Goal: Task Accomplishment & Management: Use online tool/utility

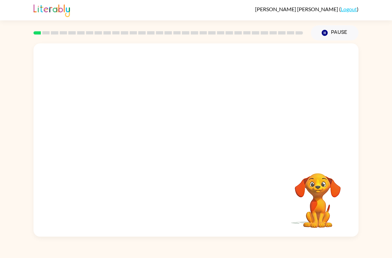
click at [391, 60] on div "Your browser must support playing .mp4 files to use Literably. Please try using…" at bounding box center [196, 138] width 392 height 196
click at [178, 154] on div at bounding box center [196, 143] width 42 height 24
click at [183, 134] on div at bounding box center [196, 143] width 42 height 24
click at [186, 149] on div at bounding box center [196, 143] width 42 height 24
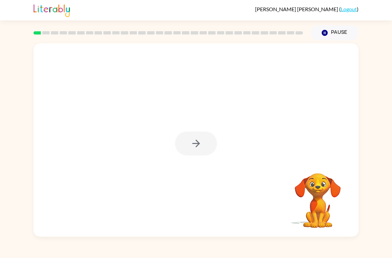
click at [185, 149] on div at bounding box center [196, 143] width 42 height 24
drag, startPoint x: 186, startPoint y: 149, endPoint x: 189, endPoint y: 44, distance: 104.2
click at [0, 0] on html "Agustin Guzman-Nochetto ( Logout ) Pause Pause Your browser must support playin…" at bounding box center [196, 129] width 392 height 258
click at [189, 44] on div at bounding box center [196, 139] width 325 height 193
click at [191, 135] on div "Your browser must support playing .mp4 files to use Literably. Please try using…" at bounding box center [196, 139] width 325 height 193
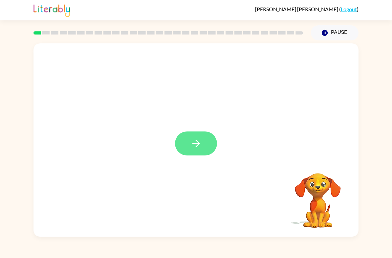
click at [201, 148] on icon "button" at bounding box center [197, 144] width 12 height 12
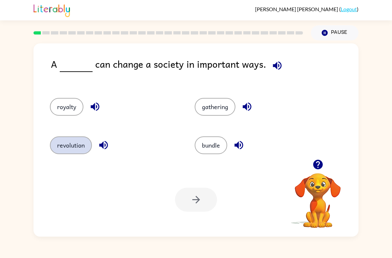
click at [64, 150] on button "revolution" at bounding box center [71, 145] width 42 height 18
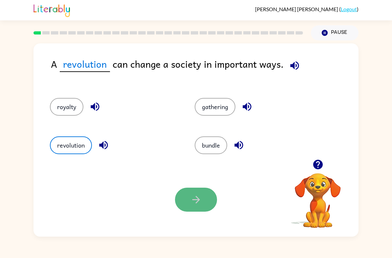
click at [194, 206] on button "button" at bounding box center [196, 200] width 42 height 24
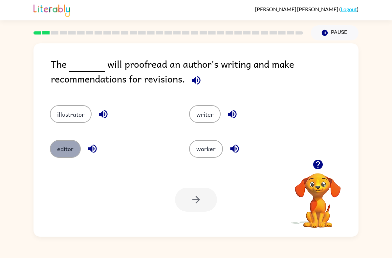
click at [71, 151] on button "editor" at bounding box center [65, 149] width 31 height 18
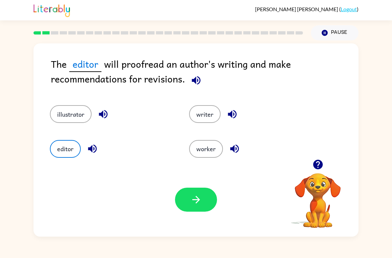
click at [177, 229] on div "Your browser must support playing .mp4 files to use Literably. Please try using…" at bounding box center [196, 200] width 325 height 74
click at [201, 199] on icon "button" at bounding box center [197, 200] width 12 height 12
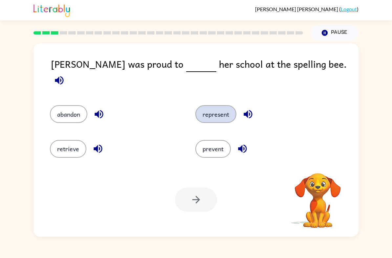
click at [220, 110] on button "represent" at bounding box center [216, 114] width 41 height 18
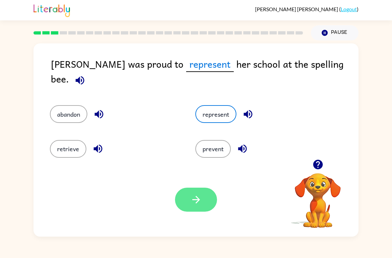
click at [200, 212] on button "button" at bounding box center [196, 200] width 42 height 24
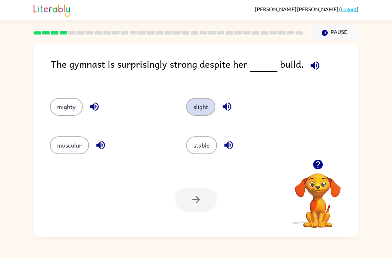
click at [198, 112] on button "slight" at bounding box center [200, 107] width 29 height 18
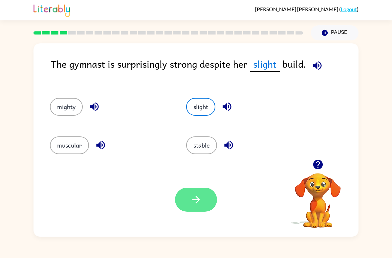
click at [202, 210] on button "button" at bounding box center [196, 200] width 42 height 24
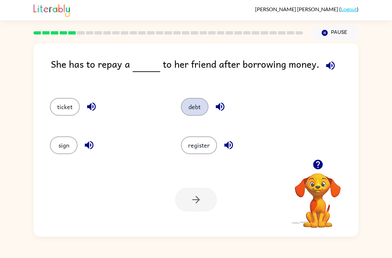
click at [195, 107] on button "debt" at bounding box center [195, 107] width 28 height 18
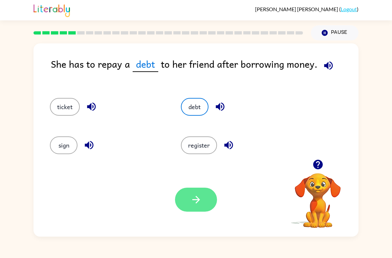
click at [197, 196] on icon "button" at bounding box center [197, 200] width 12 height 12
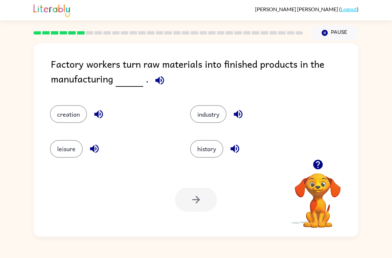
click at [392, 243] on div "Agustin Guzman-Nochetto ( Logout ) Pause Pause Factory workers turn raw materia…" at bounding box center [196, 129] width 392 height 258
click at [210, 112] on button "industry" at bounding box center [208, 114] width 36 height 18
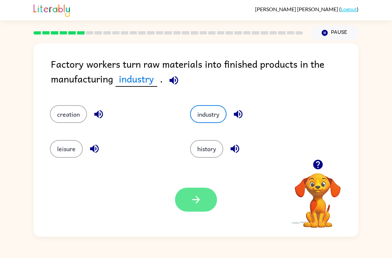
click at [206, 203] on button "button" at bounding box center [196, 200] width 42 height 24
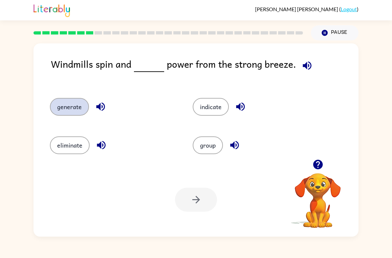
click at [75, 104] on button "generate" at bounding box center [69, 107] width 39 height 18
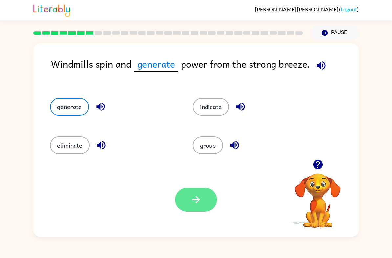
click at [203, 197] on button "button" at bounding box center [196, 200] width 42 height 24
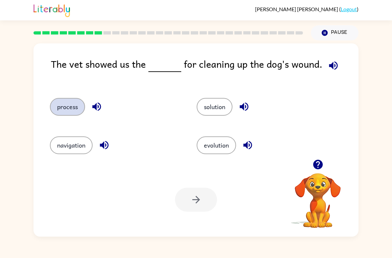
click at [63, 100] on button "process" at bounding box center [67, 107] width 35 height 18
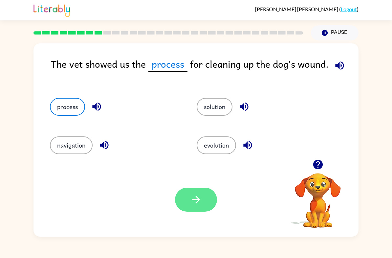
click at [192, 196] on icon "button" at bounding box center [197, 200] width 12 height 12
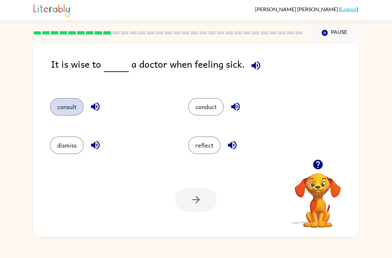
click at [66, 102] on button "consult" at bounding box center [67, 107] width 34 height 18
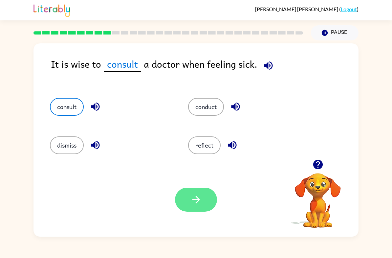
click at [192, 200] on icon "button" at bounding box center [197, 200] width 12 height 12
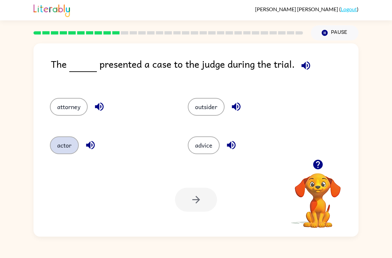
click at [72, 144] on button "actor" at bounding box center [64, 145] width 29 height 18
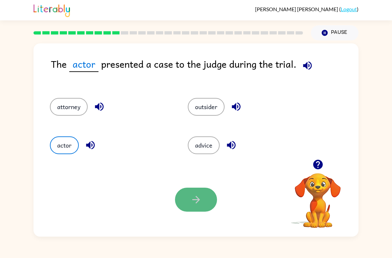
click at [195, 190] on button "button" at bounding box center [196, 200] width 42 height 24
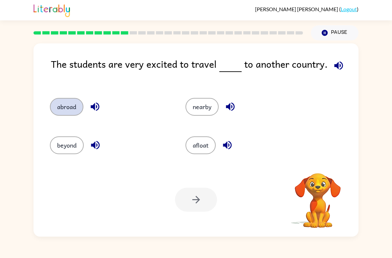
click at [60, 98] on button "abroad" at bounding box center [67, 107] width 34 height 18
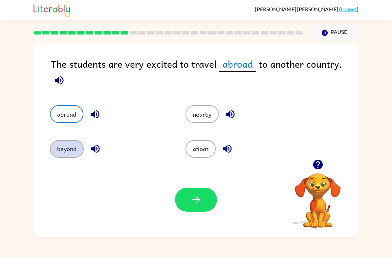
click at [82, 144] on button "beyond" at bounding box center [67, 149] width 34 height 18
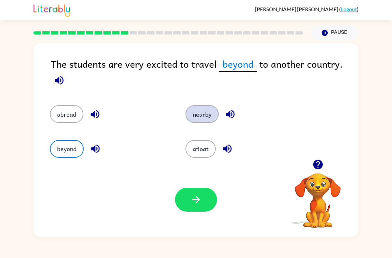
click at [204, 115] on button "nearby" at bounding box center [202, 114] width 33 height 18
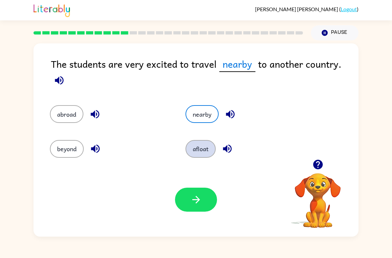
click at [205, 145] on button "afloat" at bounding box center [201, 149] width 30 height 18
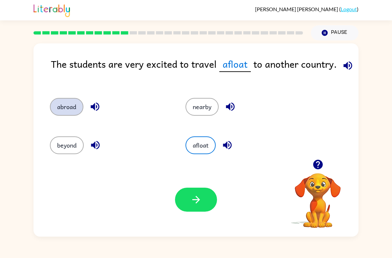
click at [50, 105] on button "abroad" at bounding box center [67, 107] width 34 height 18
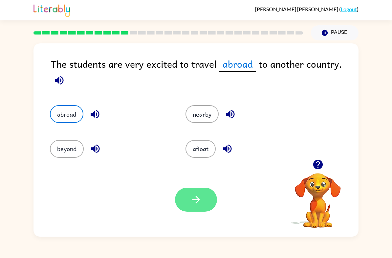
click at [206, 198] on button "button" at bounding box center [196, 200] width 42 height 24
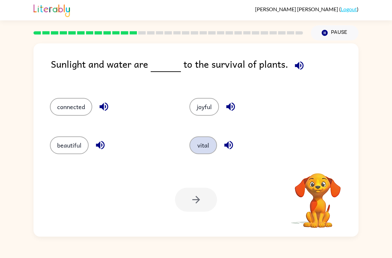
click at [203, 143] on button "vital" at bounding box center [204, 145] width 28 height 18
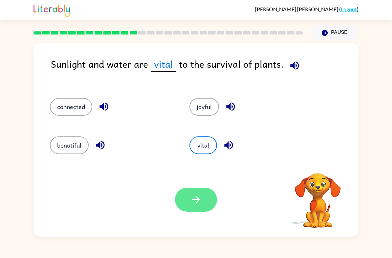
click at [188, 205] on button "button" at bounding box center [196, 200] width 42 height 24
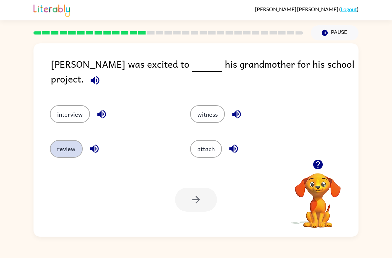
click at [68, 145] on button "review" at bounding box center [66, 149] width 33 height 18
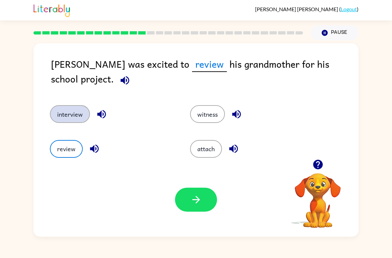
click at [69, 117] on button "interview" at bounding box center [70, 114] width 40 height 18
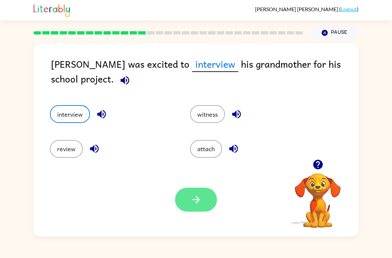
click at [197, 195] on icon "button" at bounding box center [197, 200] width 12 height 12
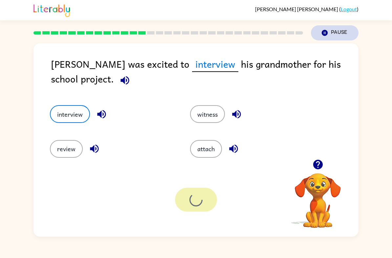
click at [337, 28] on button "Pause Pause" at bounding box center [335, 32] width 48 height 15
click at [345, 30] on button "Pause Pause" at bounding box center [335, 32] width 48 height 15
click at [316, 158] on button "button" at bounding box center [318, 164] width 17 height 17
click at [333, 29] on button "Pause Pause" at bounding box center [335, 32] width 48 height 15
click at [335, 31] on button "Pause Pause" at bounding box center [335, 32] width 48 height 15
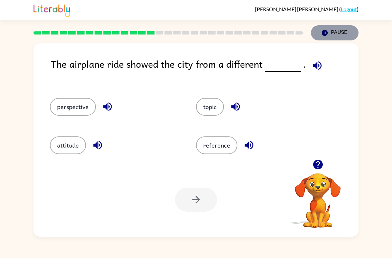
click at [334, 31] on button "Pause Pause" at bounding box center [335, 32] width 48 height 15
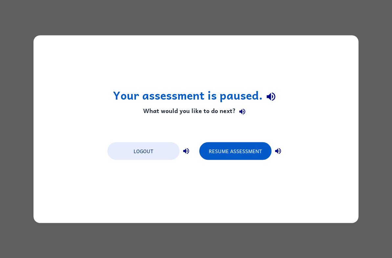
click at [335, 24] on div "Your assessment is paused. What would you like to do next? Logout Resume Assess…" at bounding box center [196, 129] width 392 height 258
click at [243, 152] on button "Resume Assessment" at bounding box center [235, 151] width 72 height 18
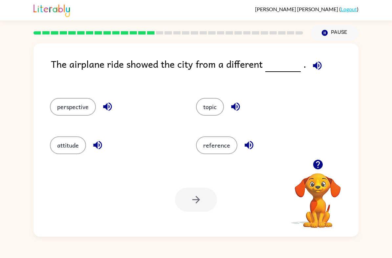
drag, startPoint x: 163, startPoint y: 182, endPoint x: 0, endPoint y: 0, distance: 244.9
click at [163, 182] on div "Your browser must support playing .mp4 files to use Literably. Please try using…" at bounding box center [196, 200] width 325 height 74
click at [167, 183] on div "Your browser must support playing .mp4 files to use Literably. Please try using…" at bounding box center [196, 200] width 325 height 74
click at [53, 112] on button "perspective" at bounding box center [73, 107] width 46 height 18
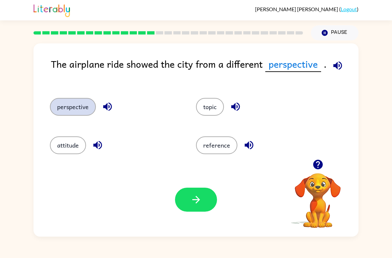
click at [61, 106] on button "perspective" at bounding box center [73, 107] width 46 height 18
click at [58, 105] on button "perspective" at bounding box center [73, 107] width 46 height 18
click at [66, 112] on button "perspective" at bounding box center [73, 107] width 46 height 18
click at [56, 104] on button "perspective" at bounding box center [73, 107] width 46 height 18
click at [68, 106] on button "perspective" at bounding box center [73, 107] width 46 height 18
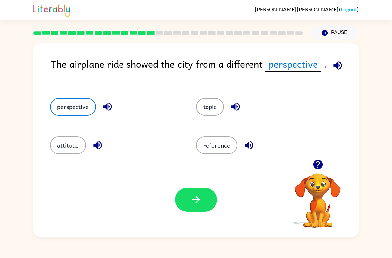
click at [169, 108] on div "perspective" at bounding box center [115, 107] width 131 height 18
click at [197, 193] on button "button" at bounding box center [196, 200] width 42 height 24
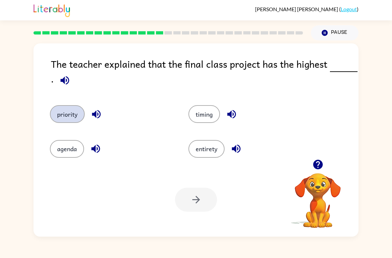
click at [57, 120] on button "priority" at bounding box center [67, 114] width 35 height 18
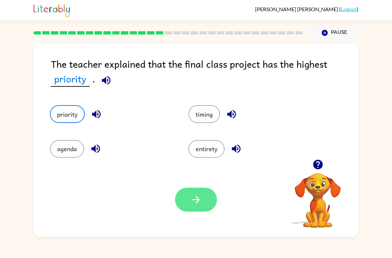
click at [207, 196] on button "button" at bounding box center [196, 200] width 42 height 24
click at [210, 203] on div at bounding box center [196, 200] width 42 height 24
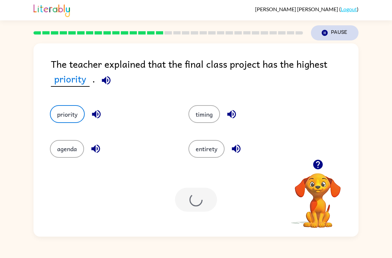
click at [338, 36] on button "Pause Pause" at bounding box center [335, 32] width 48 height 15
click at [332, 31] on button "Pause Pause" at bounding box center [335, 32] width 48 height 15
click at [332, 33] on button "Pause Pause" at bounding box center [335, 32] width 48 height 15
click at [181, 54] on div "The teacher explained that the final class project has the highest priority . p…" at bounding box center [196, 139] width 325 height 193
click at [201, 44] on div "The teacher explained that the final class project has the highest priority . p…" at bounding box center [196, 139] width 325 height 193
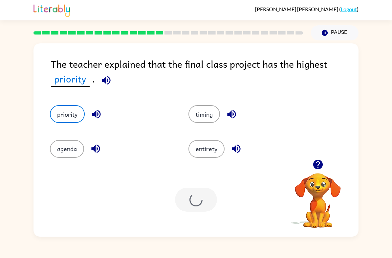
click at [254, 30] on div at bounding box center [169, 32] width 278 height 23
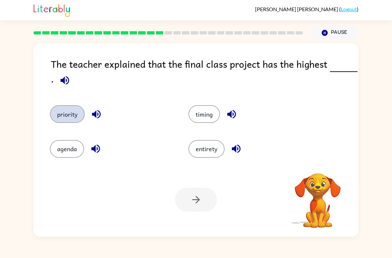
click at [70, 119] on button "priority" at bounding box center [67, 114] width 35 height 18
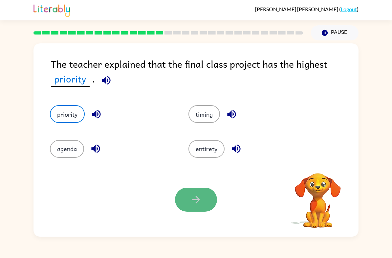
click at [194, 189] on button "button" at bounding box center [196, 200] width 42 height 24
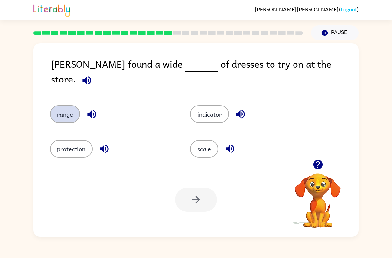
click at [57, 106] on button "range" at bounding box center [65, 114] width 30 height 18
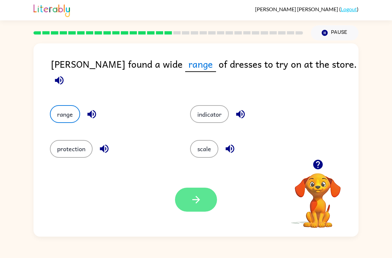
click at [200, 190] on button "button" at bounding box center [196, 200] width 42 height 24
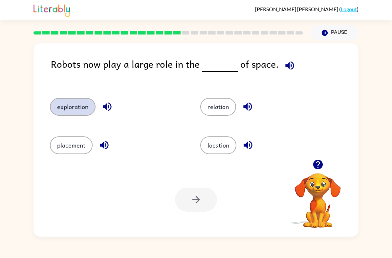
click at [77, 111] on button "exploration" at bounding box center [73, 107] width 46 height 18
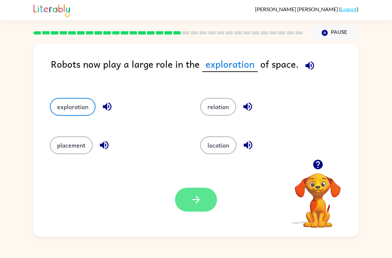
click at [207, 203] on button "button" at bounding box center [196, 200] width 42 height 24
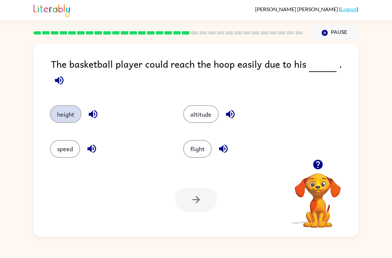
click at [76, 107] on button "height" at bounding box center [66, 114] width 32 height 18
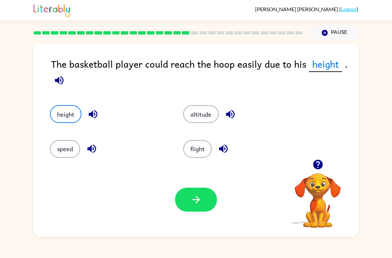
click at [197, 186] on div "Your browser must support playing .mp4 files to use Literably. Please try using…" at bounding box center [196, 200] width 325 height 74
click at [208, 191] on button "button" at bounding box center [196, 200] width 42 height 24
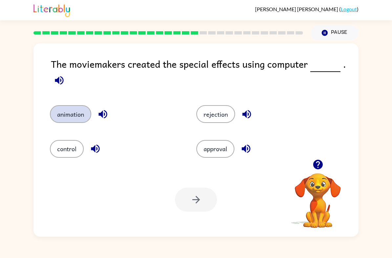
click at [72, 115] on button "animation" at bounding box center [70, 114] width 41 height 18
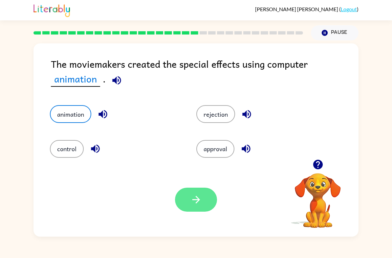
click at [206, 196] on button "button" at bounding box center [196, 200] width 42 height 24
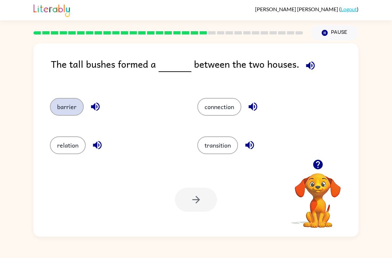
click at [56, 109] on button "barrier" at bounding box center [67, 107] width 34 height 18
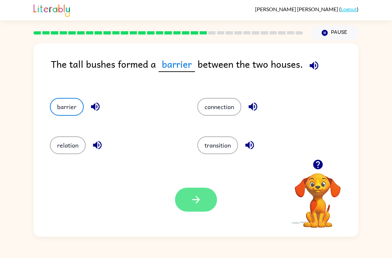
click at [196, 196] on icon "button" at bounding box center [197, 200] width 12 height 12
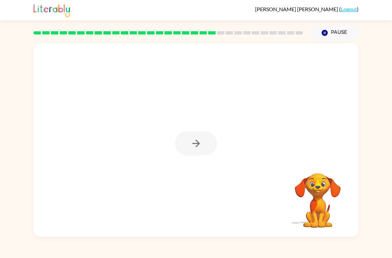
click at [201, 135] on div at bounding box center [196, 143] width 42 height 24
click at [197, 144] on div at bounding box center [196, 143] width 42 height 24
click at [202, 144] on div at bounding box center [196, 143] width 42 height 24
click at [197, 144] on icon "button" at bounding box center [196, 144] width 8 height 8
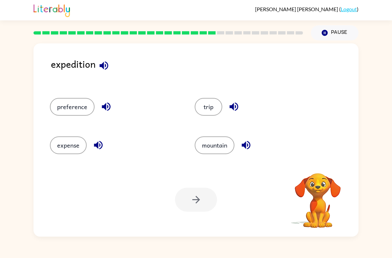
click at [1, 8] on div "Agustin Guzman-Nochetto ( Logout )" at bounding box center [196, 10] width 392 height 20
click at [209, 107] on button "trip" at bounding box center [209, 107] width 28 height 18
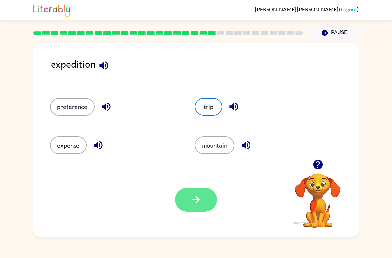
click at [191, 197] on icon "button" at bounding box center [197, 200] width 12 height 12
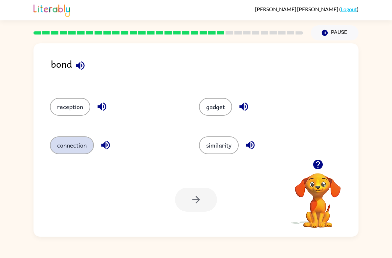
click at [68, 147] on button "connection" at bounding box center [72, 145] width 44 height 18
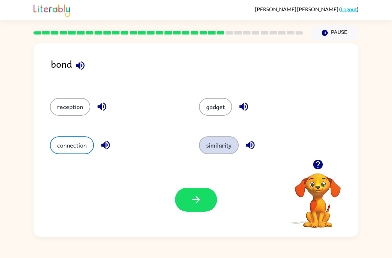
click at [219, 141] on button "similarity" at bounding box center [219, 145] width 40 height 18
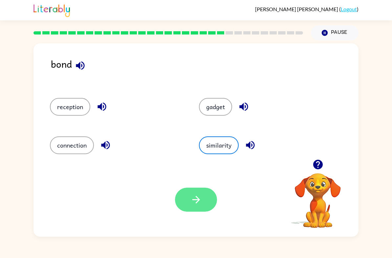
click at [198, 188] on button "button" at bounding box center [196, 200] width 42 height 24
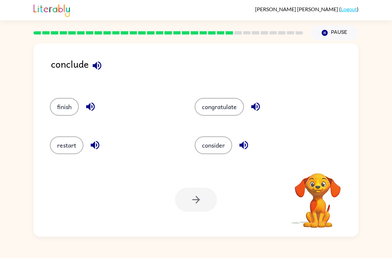
click at [125, 3] on div "Agustin Guzman-Nochetto ( Logout )" at bounding box center [196, 10] width 325 height 20
click at [64, 105] on button "finish" at bounding box center [64, 107] width 29 height 18
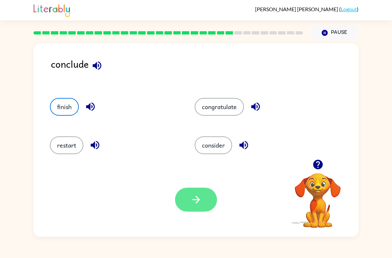
click at [206, 199] on button "button" at bounding box center [196, 200] width 42 height 24
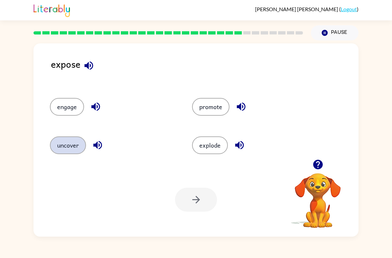
click at [74, 139] on button "uncover" at bounding box center [68, 145] width 36 height 18
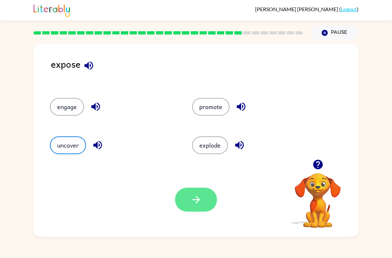
click at [206, 199] on button "button" at bounding box center [196, 200] width 42 height 24
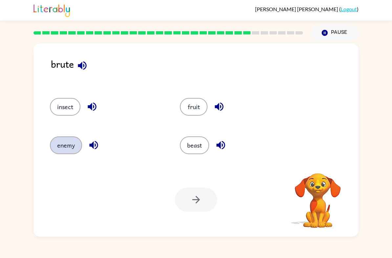
click at [72, 144] on button "enemy" at bounding box center [66, 145] width 32 height 18
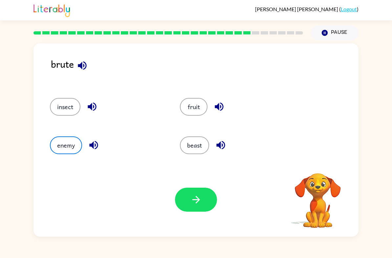
click at [217, 151] on icon "button" at bounding box center [221, 145] width 12 height 12
click at [201, 147] on button "beast" at bounding box center [194, 145] width 29 height 18
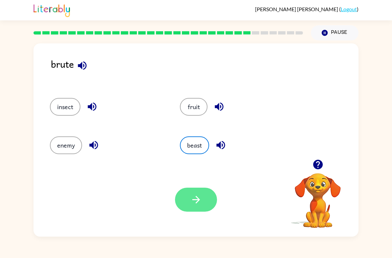
click at [206, 201] on button "button" at bounding box center [196, 200] width 42 height 24
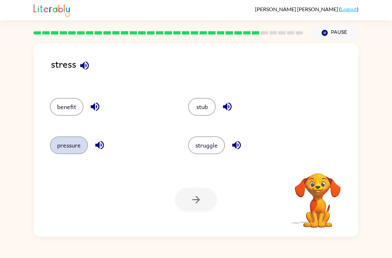
click at [74, 147] on button "pressure" at bounding box center [69, 145] width 38 height 18
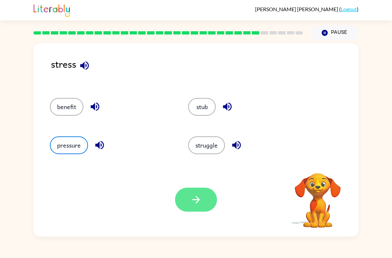
click at [198, 197] on icon "button" at bounding box center [197, 200] width 12 height 12
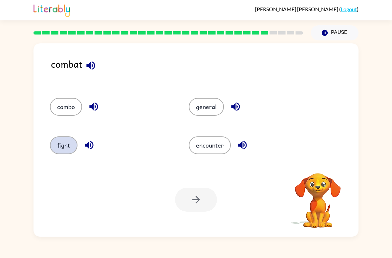
click at [62, 145] on button "fight" at bounding box center [64, 145] width 28 height 18
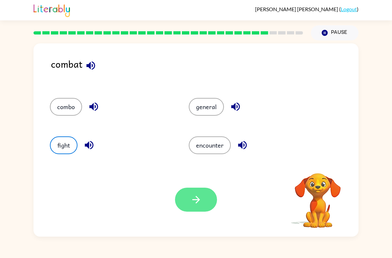
click at [215, 199] on button "button" at bounding box center [196, 200] width 42 height 24
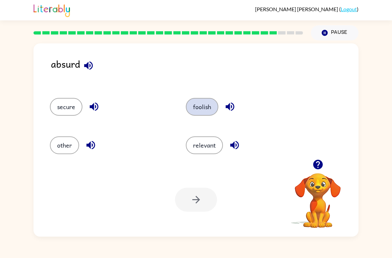
click at [194, 108] on button "foolish" at bounding box center [202, 107] width 33 height 18
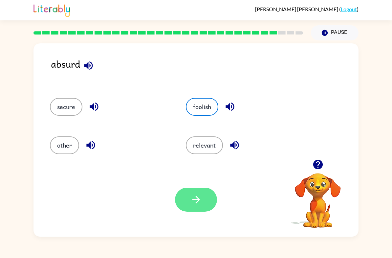
click at [214, 199] on button "button" at bounding box center [196, 200] width 42 height 24
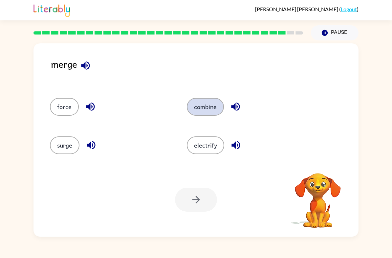
click at [213, 105] on button "combine" at bounding box center [205, 107] width 37 height 18
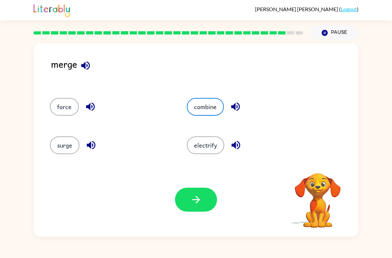
click at [210, 182] on div "Your browser must support playing .mp4 files to use Literably. Please try using…" at bounding box center [196, 200] width 325 height 74
click at [204, 205] on button "button" at bounding box center [196, 200] width 42 height 24
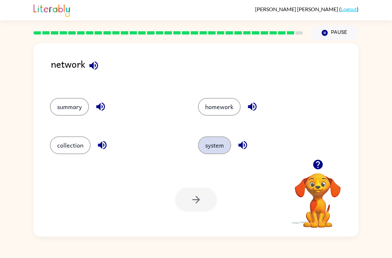
click at [223, 137] on button "system" at bounding box center [214, 145] width 33 height 18
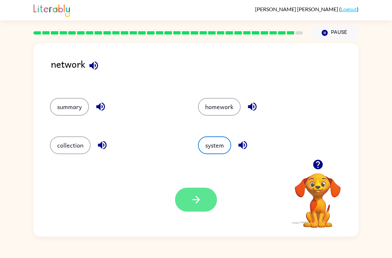
click at [213, 193] on button "button" at bounding box center [196, 200] width 42 height 24
